Goal: Find specific page/section: Find specific page/section

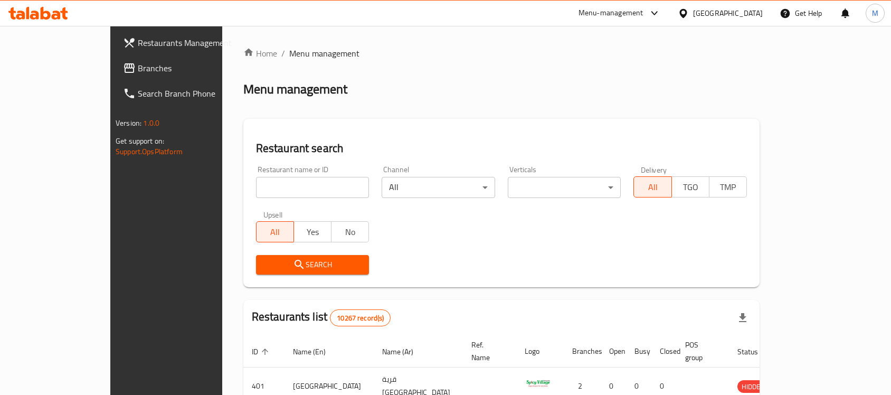
click at [516, 70] on div at bounding box center [445, 197] width 891 height 395
click at [689, 9] on icon at bounding box center [683, 13] width 11 height 11
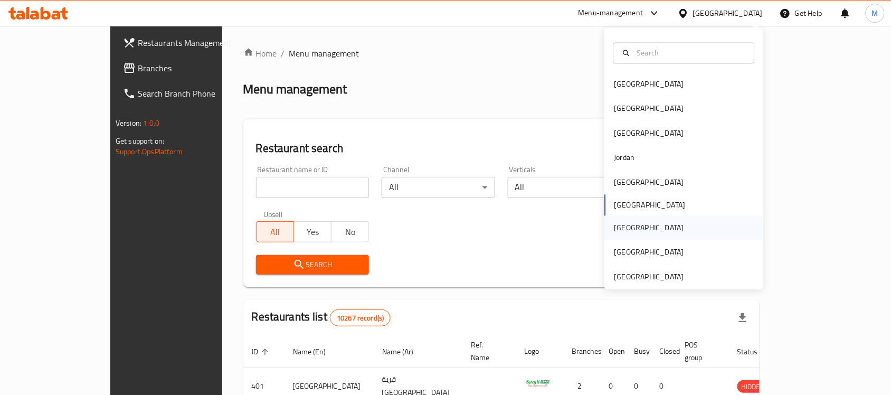
click at [615, 231] on div "[GEOGRAPHIC_DATA]" at bounding box center [650, 228] width 70 height 12
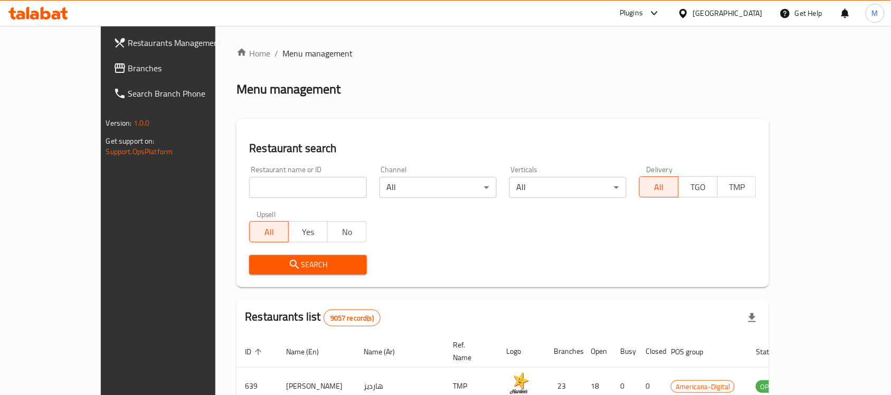
click at [128, 69] on span "Branches" at bounding box center [184, 68] width 113 height 13
